Goal: Task Accomplishment & Management: Use online tool/utility

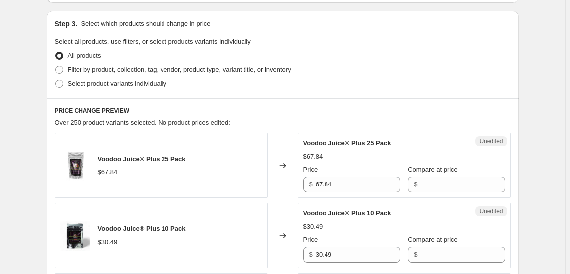
scroll to position [157, 0]
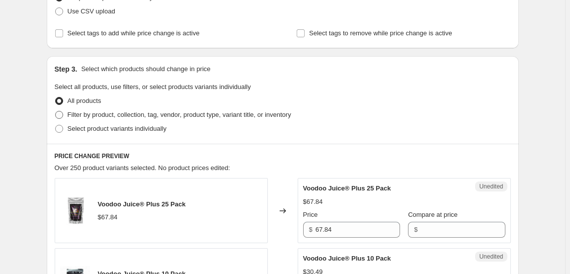
click at [92, 115] on span "Filter by product, collection, tag, vendor, product type, variant title, or inv…" at bounding box center [180, 114] width 224 height 7
click at [56, 111] on input "Filter by product, collection, tag, vendor, product type, variant title, or inv…" at bounding box center [55, 111] width 0 height 0
radio input "true"
select select "collection"
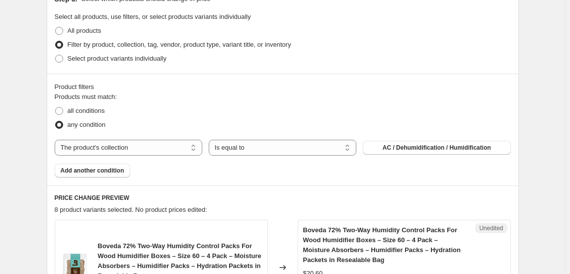
scroll to position [247, 0]
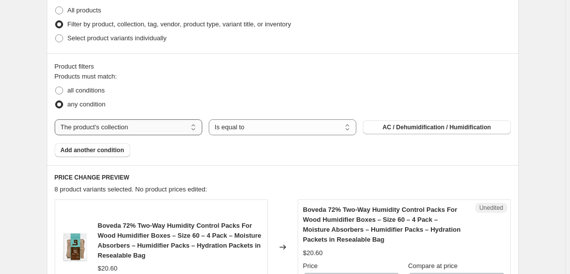
click at [154, 126] on select "The product The product's collection The product's tag The product's vendor The…" at bounding box center [129, 127] width 148 height 16
click at [252, 127] on select "Is equal to Is not equal to" at bounding box center [283, 127] width 148 height 16
click at [417, 127] on span "AC / Dehumidification / Humidification" at bounding box center [437, 127] width 108 height 8
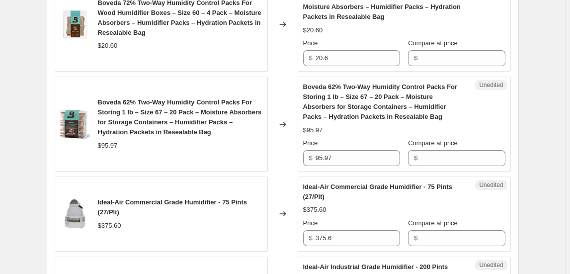
scroll to position [518, 0]
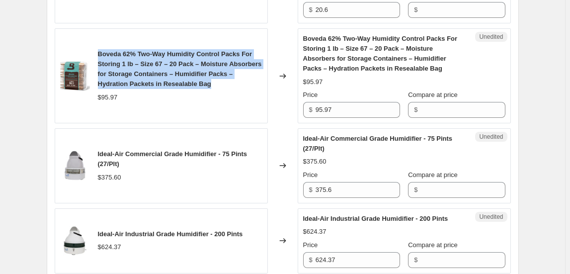
drag, startPoint x: 100, startPoint y: 51, endPoint x: 217, endPoint y: 84, distance: 121.6
click at [217, 84] on div "Boveda 62% Two-Way Humidity Control Packs For Storing 1 lb – Size 67 – 20 Pack …" at bounding box center [180, 69] width 165 height 40
copy span "Boveda 62% Two-Way Humidity Control Packs For Storing 1 lb – Size 67 – 20 Pack …"
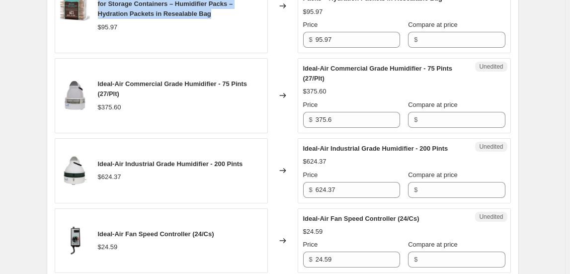
scroll to position [608, 0]
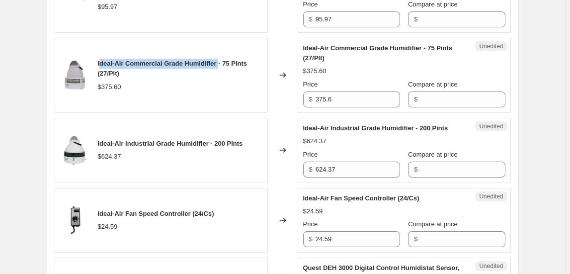
drag, startPoint x: 100, startPoint y: 63, endPoint x: 223, endPoint y: 61, distance: 122.8
click at [223, 61] on span "Ideal-Air Commercial Grade Humidifier - 75 Pints (27/Plt)" at bounding box center [173, 68] width 150 height 17
copy span "deal-Air Commercial Grade Humidifier"
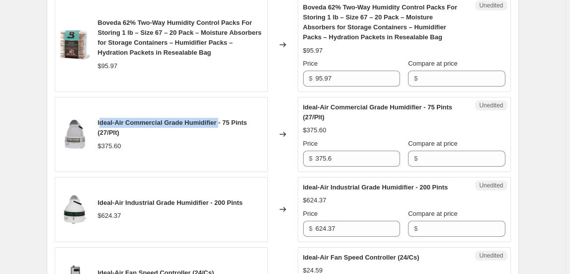
scroll to position [563, 0]
